Goal: Check status: Check status

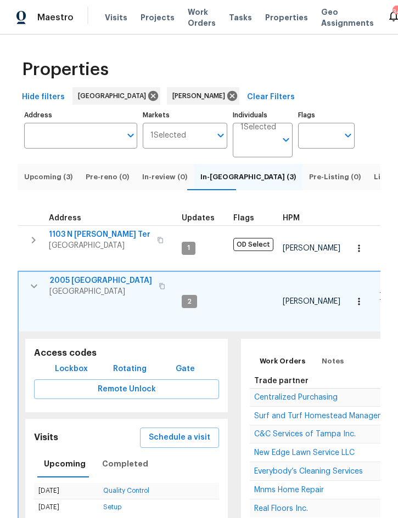
click at [307, 389] on td "Centralized Purchasing" at bounding box center [397, 398] width 294 height 18
click at [310, 394] on span "Centralized Purchasing" at bounding box center [295, 398] width 83 height 8
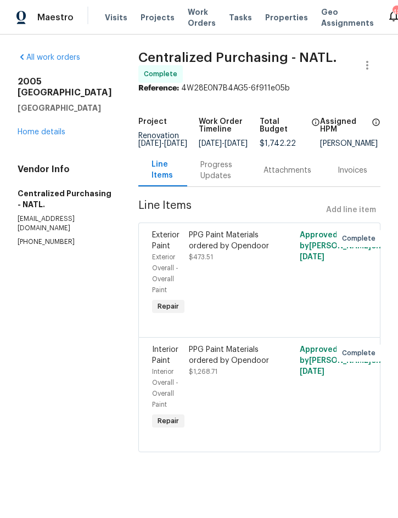
click at [52, 128] on link "Home details" at bounding box center [42, 132] width 48 height 8
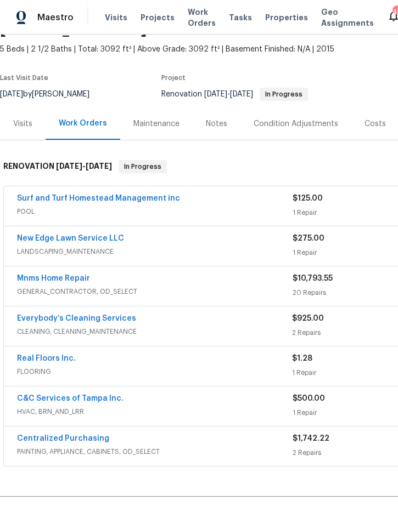
scroll to position [59, 0]
click at [42, 361] on link "Real Floors Inc." at bounding box center [46, 359] width 59 height 8
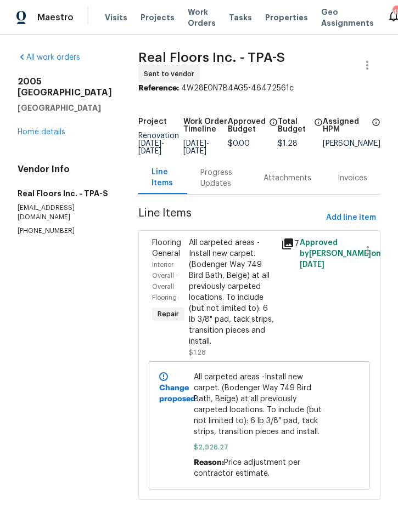
click at [218, 173] on div "Progress Updates" at bounding box center [218, 178] width 37 height 22
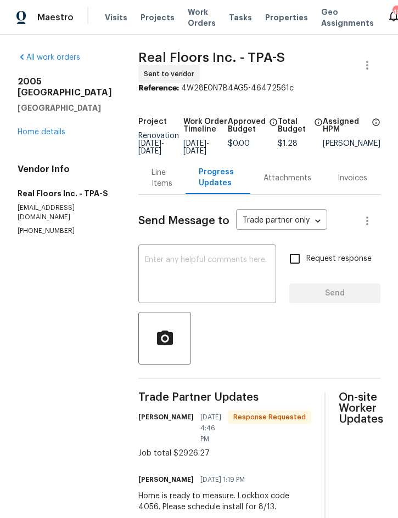
click at [182, 263] on textarea at bounding box center [207, 275] width 124 height 38
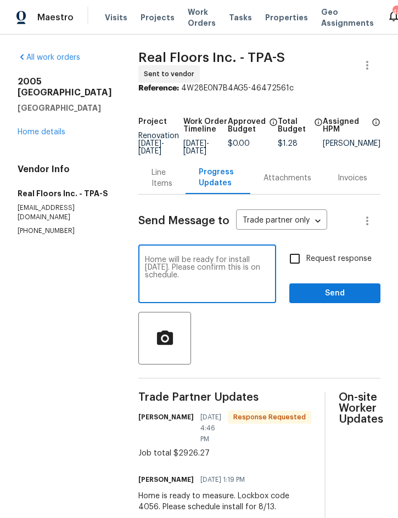
type textarea "Home will be ready for install tomorrow 8/13. Please confirm this is on schedul…"
click at [334, 287] on span "Send" at bounding box center [334, 294] width 73 height 14
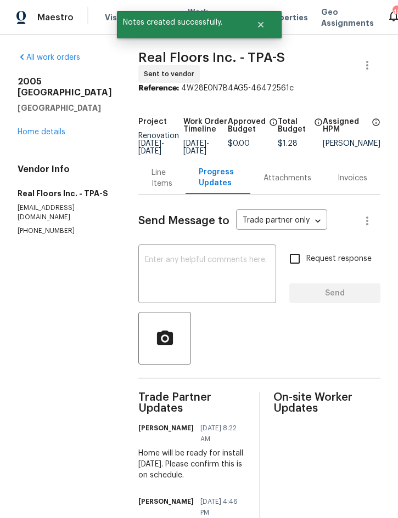
click at [166, 167] on div "Line Items" at bounding box center [161, 178] width 21 height 22
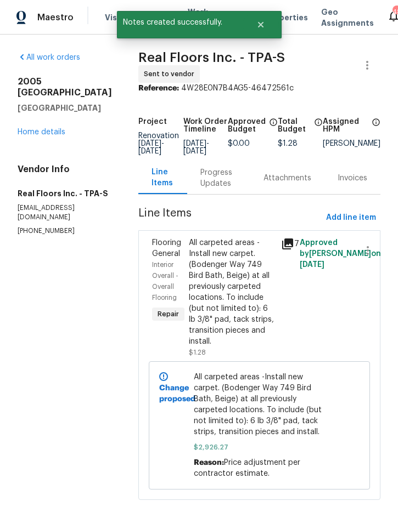
click at [47, 128] on link "Home details" at bounding box center [42, 132] width 48 height 8
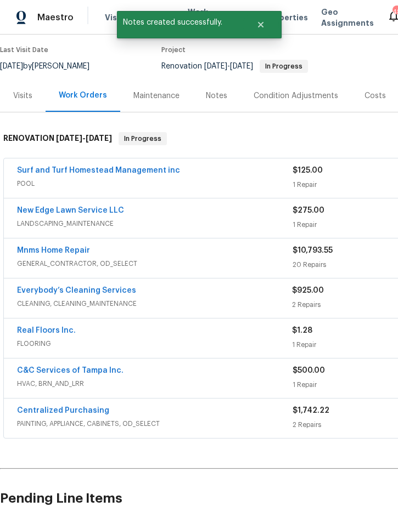
scroll to position [87, 0]
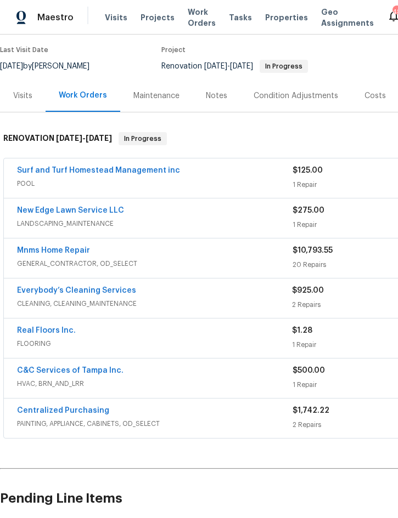
click at [54, 333] on link "Real Floors Inc." at bounding box center [46, 331] width 59 height 8
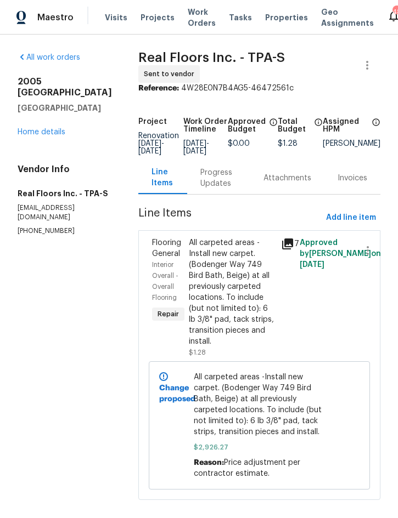
click at [40, 128] on link "Home details" at bounding box center [42, 132] width 48 height 8
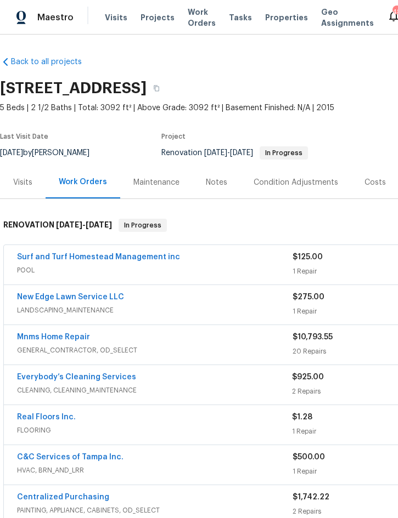
click at [152, 16] on span "Projects" at bounding box center [157, 17] width 34 height 11
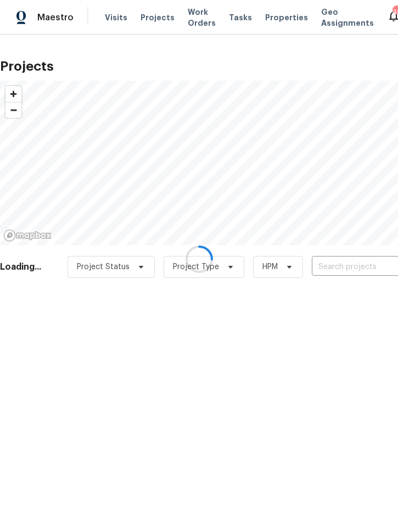
click at [342, 267] on div at bounding box center [199, 259] width 398 height 518
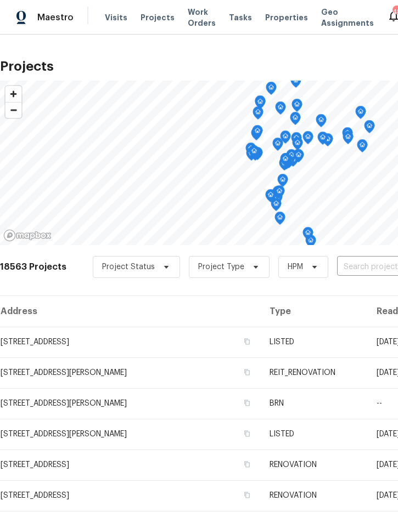
click at [366, 260] on input "text" at bounding box center [400, 267] width 126 height 17
type input "1103 n n"
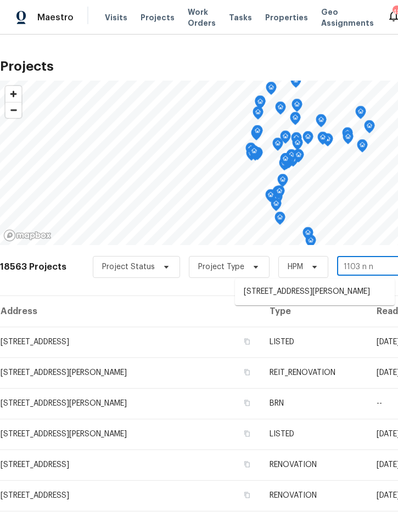
click at [302, 294] on li "1103 N Nancy Ter, Plant City, FL 33563" at bounding box center [315, 292] width 160 height 18
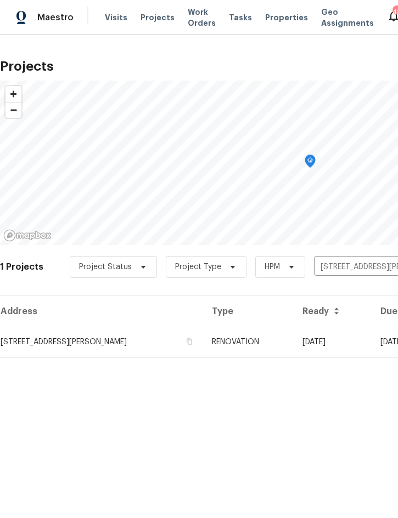
click at [293, 339] on td "RENOVATION" at bounding box center [248, 342] width 90 height 31
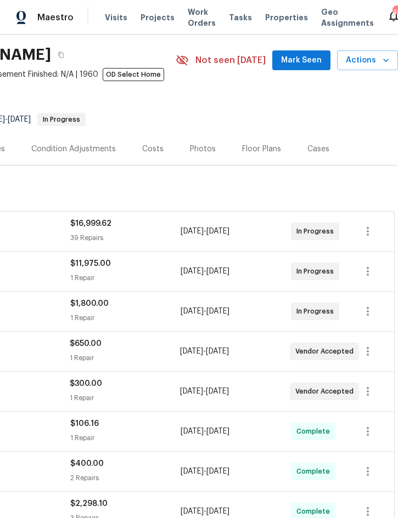
scroll to position [33, 222]
click at [367, 234] on icon "button" at bounding box center [367, 231] width 2 height 9
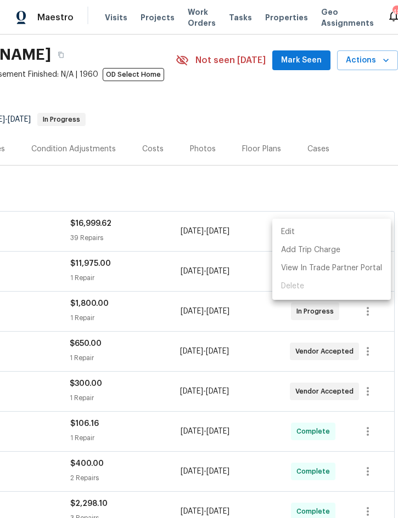
click at [315, 233] on li "Edit" at bounding box center [331, 232] width 118 height 18
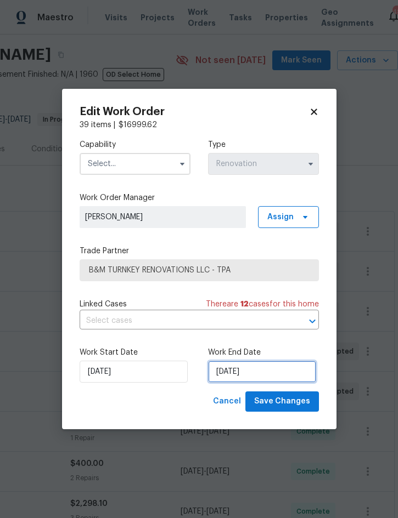
click at [250, 372] on input "8/13/2025" at bounding box center [262, 372] width 108 height 22
select select "7"
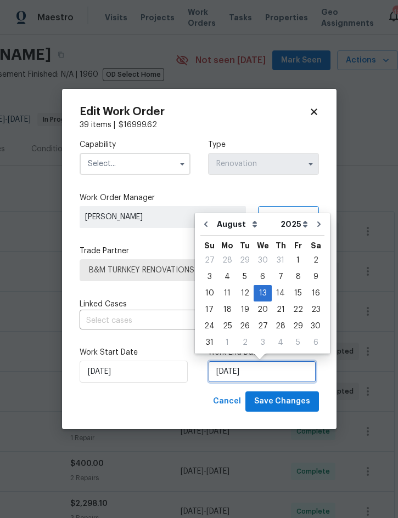
scroll to position [30, 0]
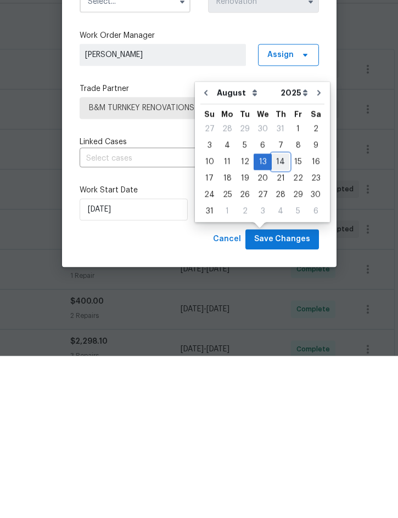
click at [275, 316] on div "14" at bounding box center [280, 323] width 18 height 15
type input "8/14/2025"
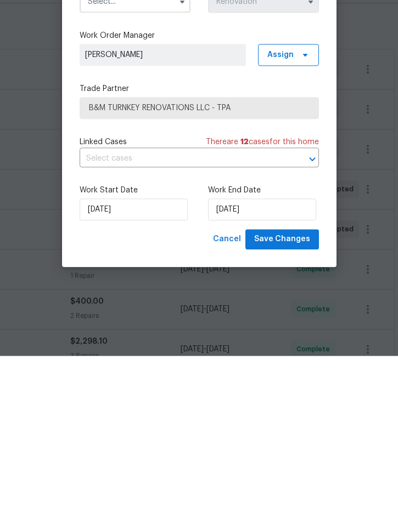
scroll to position [31, 0]
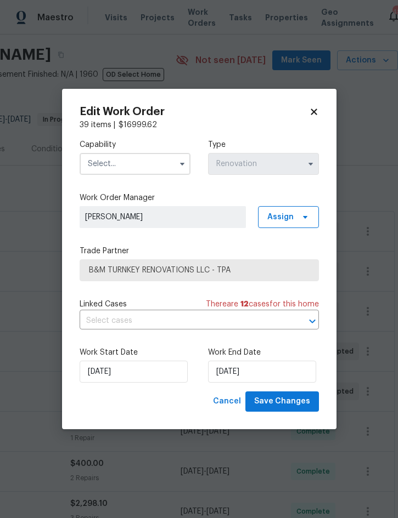
click at [154, 167] on input "text" at bounding box center [135, 164] width 111 height 22
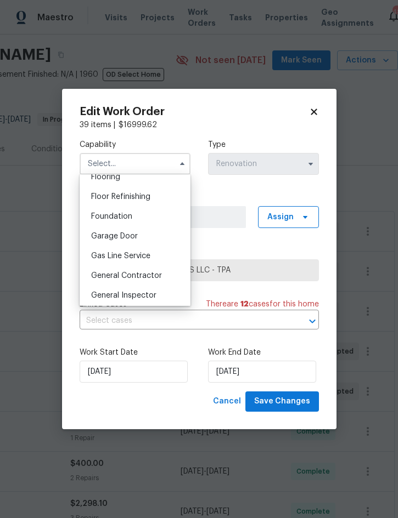
scroll to position [435, 0]
click at [151, 279] on span "General Contractor" at bounding box center [126, 277] width 71 height 8
type input "General Contractor"
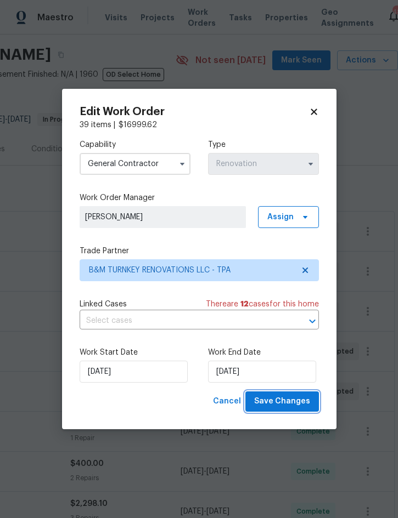
click at [285, 398] on span "Save Changes" at bounding box center [282, 402] width 56 height 14
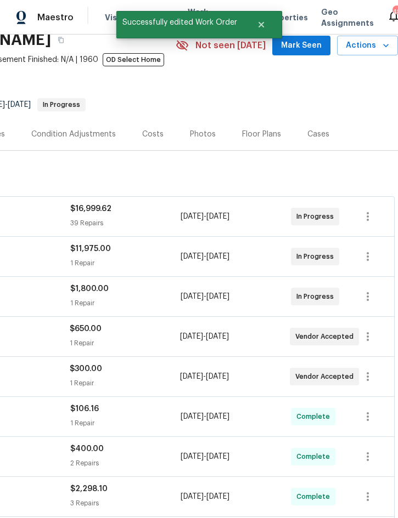
scroll to position [49, 222]
click at [368, 330] on icon "button" at bounding box center [367, 336] width 13 height 13
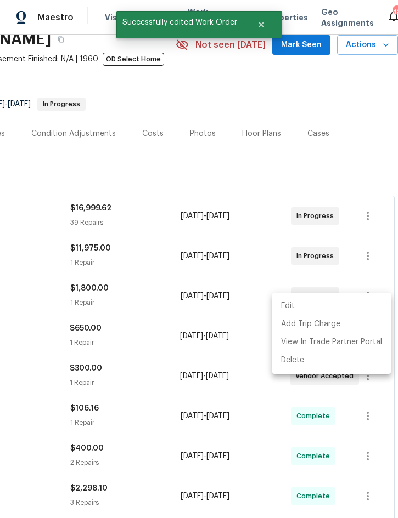
click at [311, 310] on li "Edit" at bounding box center [331, 306] width 118 height 18
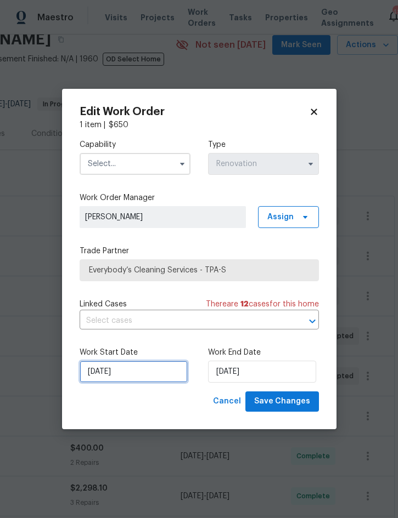
click at [133, 367] on input "8/14/2025" at bounding box center [134, 372] width 108 height 22
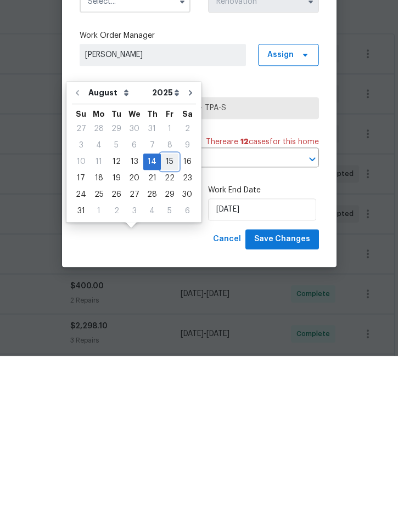
click at [161, 316] on div "15" at bounding box center [170, 323] width 18 height 15
type input "8/15/2025"
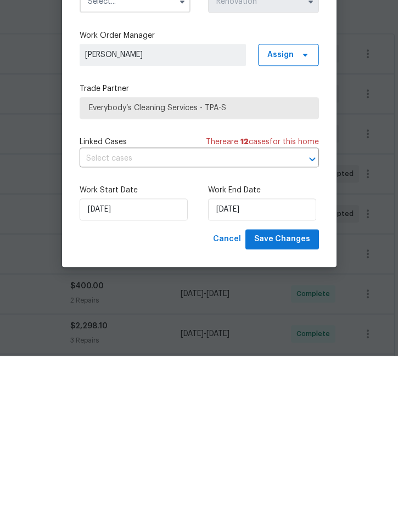
scroll to position [31, 0]
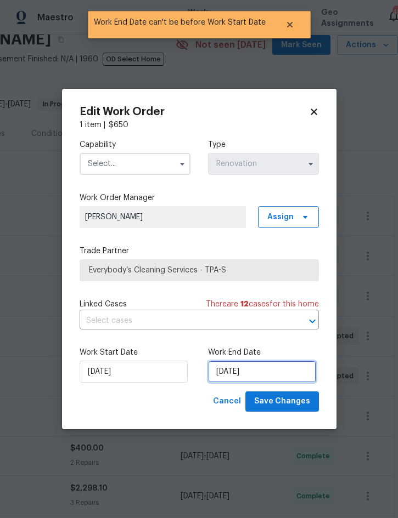
click at [245, 368] on input "8/15/2025" at bounding box center [262, 372] width 108 height 22
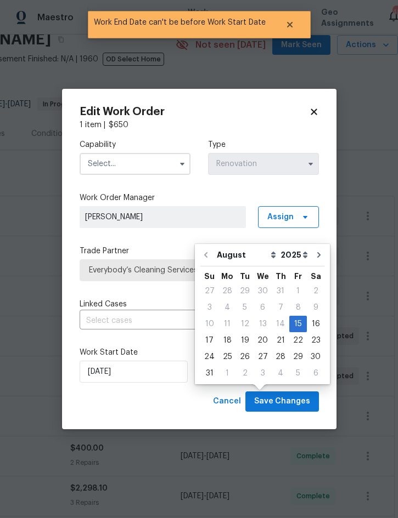
scroll to position [30, 0]
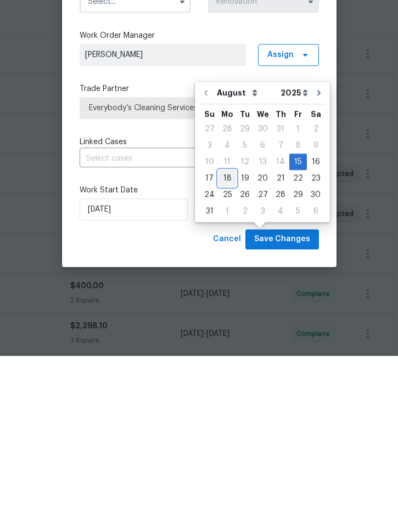
click at [225, 333] on div "18" at bounding box center [227, 340] width 18 height 15
type input "8/18/2025"
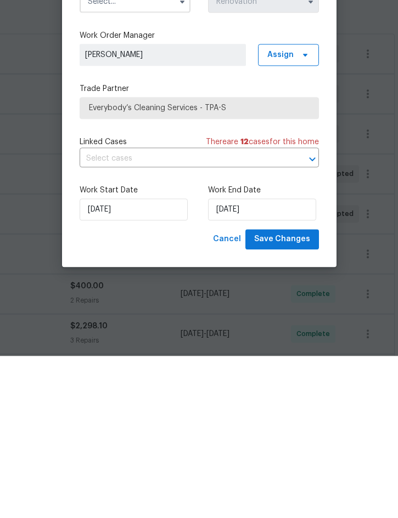
scroll to position [31, 0]
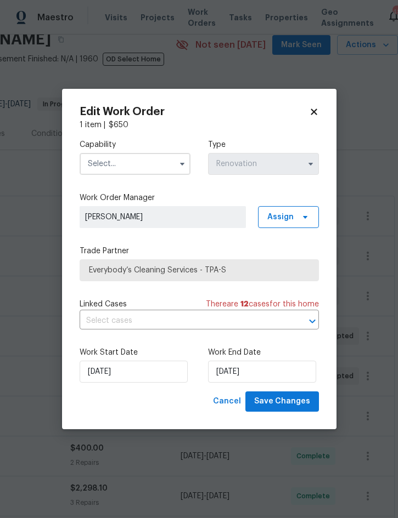
click at [142, 168] on input "text" at bounding box center [135, 164] width 111 height 22
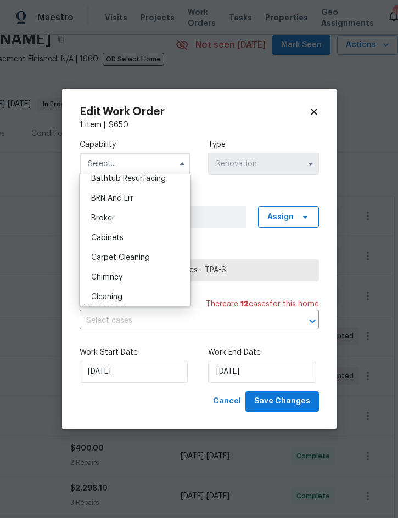
scroll to position [110, 0]
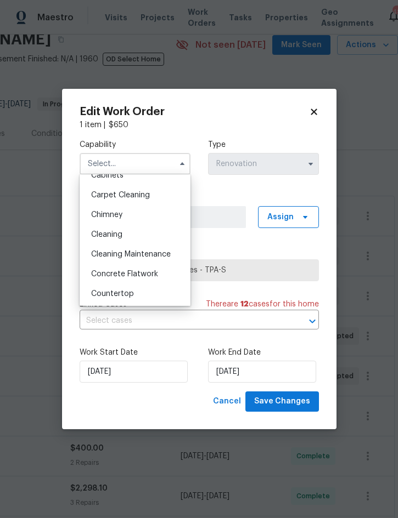
click at [131, 234] on div "Cleaning" at bounding box center [134, 235] width 105 height 20
type input "Cleaning"
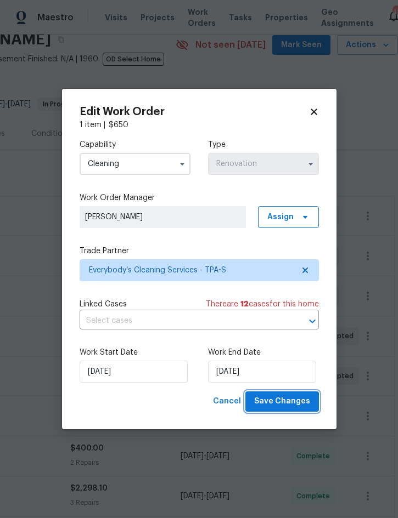
click at [283, 402] on span "Save Changes" at bounding box center [282, 402] width 56 height 14
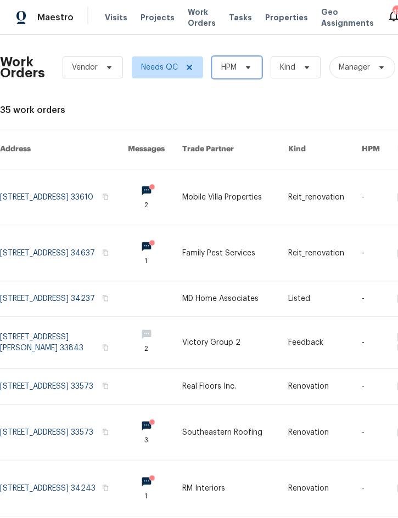
click at [240, 67] on span "HPM" at bounding box center [237, 67] width 50 height 22
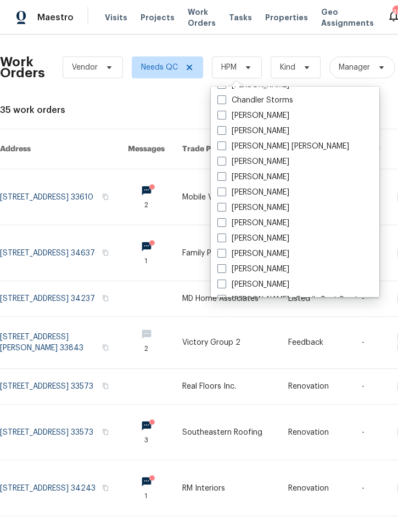
scroll to position [101, 0]
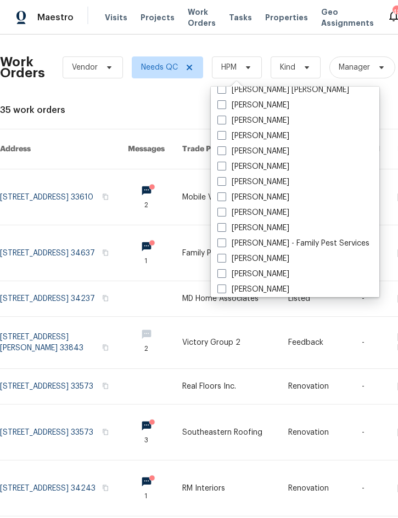
click at [267, 228] on label "[PERSON_NAME]" at bounding box center [253, 228] width 72 height 11
click at [224, 228] on input "[PERSON_NAME]" at bounding box center [220, 226] width 7 height 7
checkbox input "true"
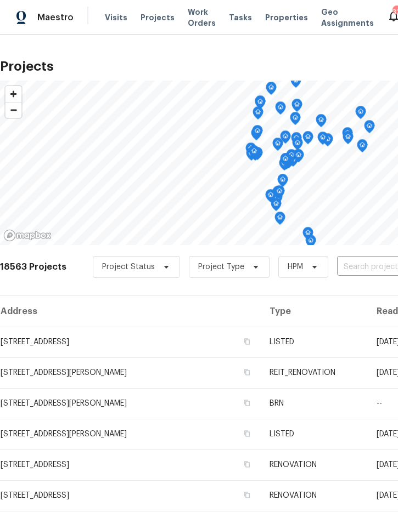
click at [367, 267] on input "text" at bounding box center [400, 267] width 126 height 17
type input "411 thomas"
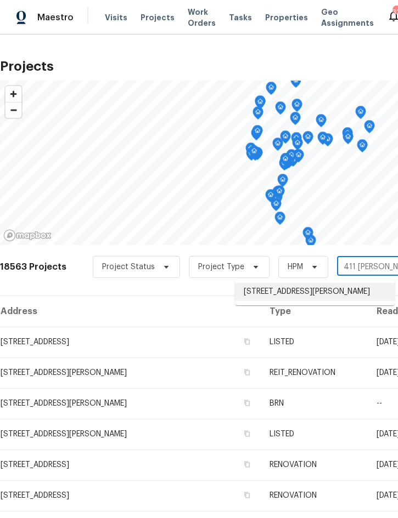
click at [305, 293] on li "411 Thomas Ave, Frostproof, FL 33843" at bounding box center [315, 292] width 160 height 18
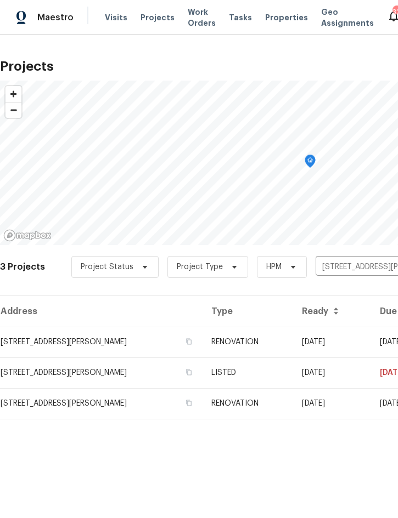
click at [259, 341] on td "RENOVATION" at bounding box center [247, 342] width 90 height 31
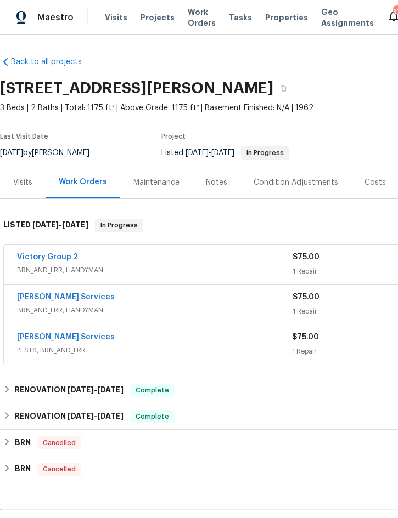
click at [58, 334] on link "Massey Services" at bounding box center [66, 337] width 98 height 8
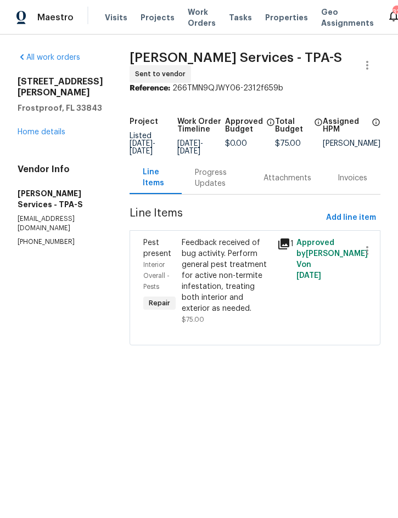
click at [237, 183] on div "Progress Updates" at bounding box center [216, 178] width 42 height 22
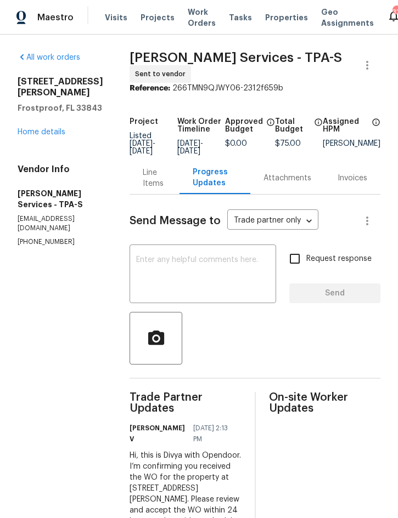
click at [166, 183] on div "Line Items" at bounding box center [155, 178] width 24 height 22
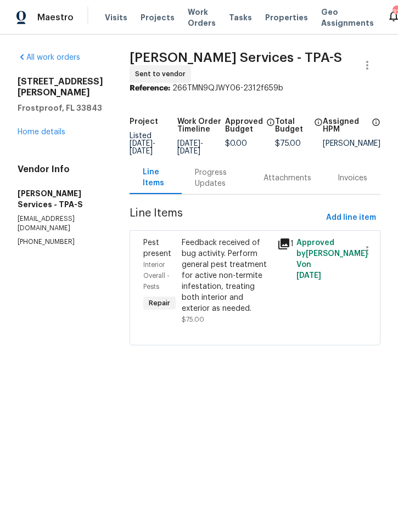
click at [50, 128] on link "Home details" at bounding box center [42, 132] width 48 height 8
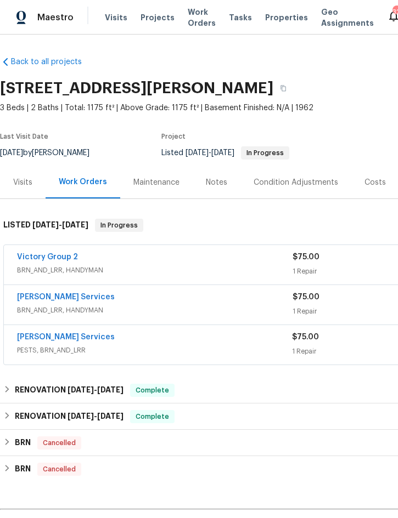
click at [210, 305] on span "BRN_AND_LRR, HANDYMAN" at bounding box center [154, 310] width 275 height 11
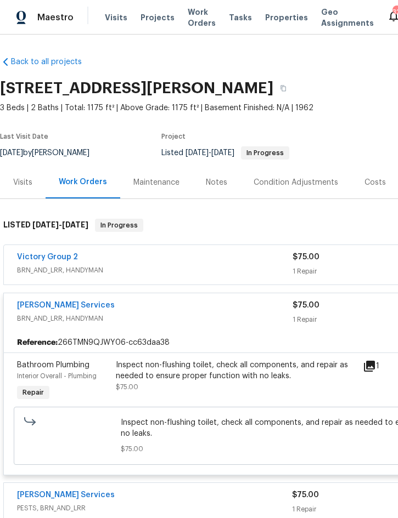
click at [234, 318] on span "BRN_AND_LRR, HANDYMAN" at bounding box center [154, 318] width 275 height 11
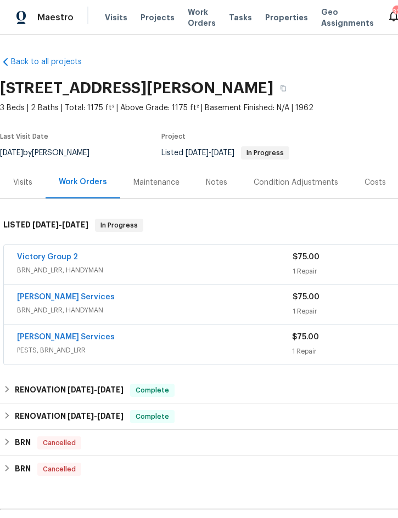
click at [155, 16] on span "Projects" at bounding box center [157, 17] width 34 height 11
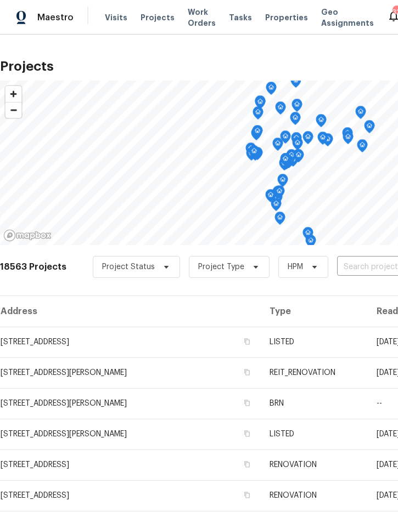
click at [369, 265] on input "text" at bounding box center [400, 267] width 126 height 17
type input "5030 cree"
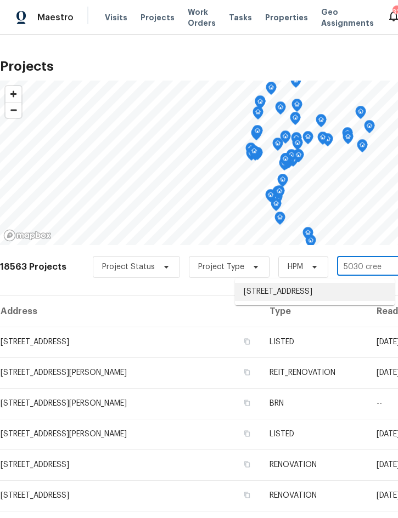
click at [305, 291] on li "5030 Creekview Ln, Lakeland, FL 33811" at bounding box center [315, 292] width 160 height 18
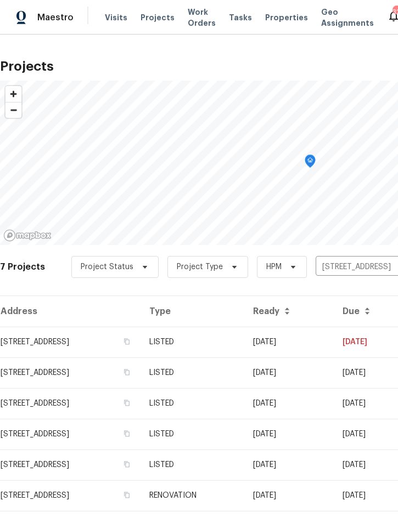
click at [244, 336] on td "LISTED" at bounding box center [192, 342] width 104 height 31
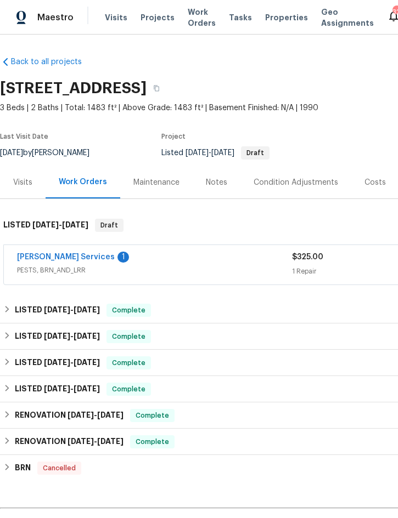
click at [58, 254] on link "Massey Services" at bounding box center [66, 257] width 98 height 8
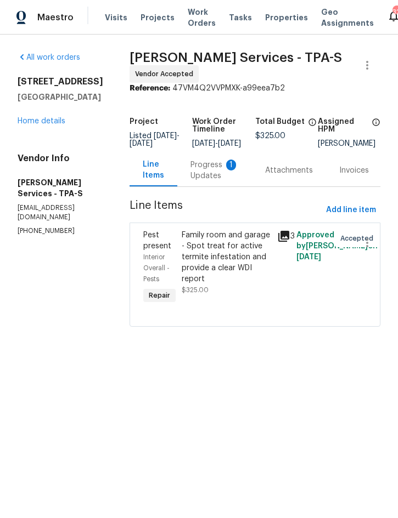
click at [239, 173] on div "Progress Updates 1" at bounding box center [214, 171] width 48 height 22
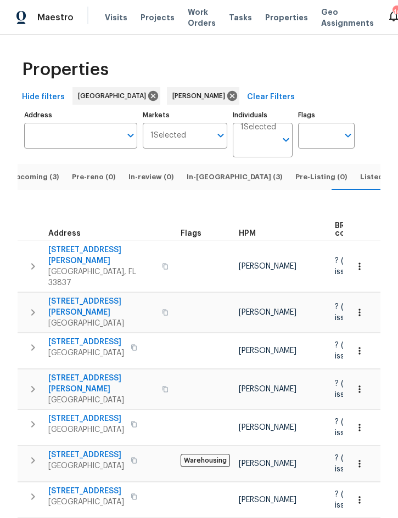
click at [44, 183] on span "Upcoming (3)" at bounding box center [34, 177] width 48 height 12
